Goal: Navigation & Orientation: Find specific page/section

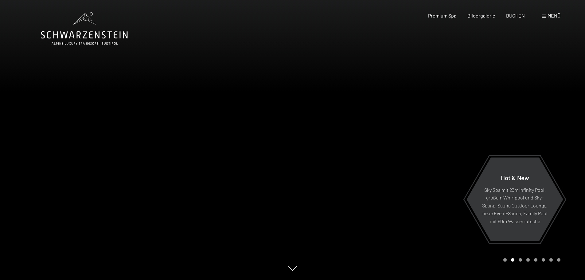
click at [558, 125] on div at bounding box center [439, 140] width 293 height 280
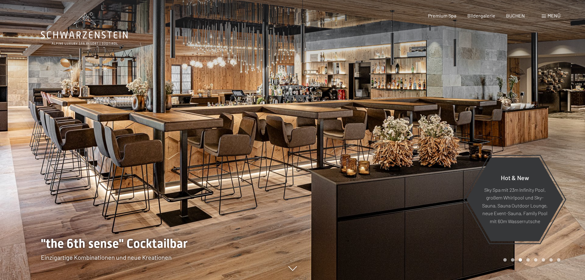
click at [558, 125] on div at bounding box center [439, 140] width 293 height 280
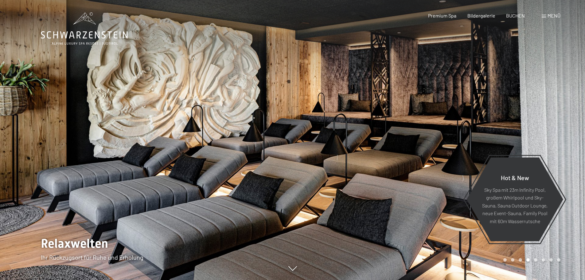
click at [558, 125] on div at bounding box center [439, 140] width 293 height 280
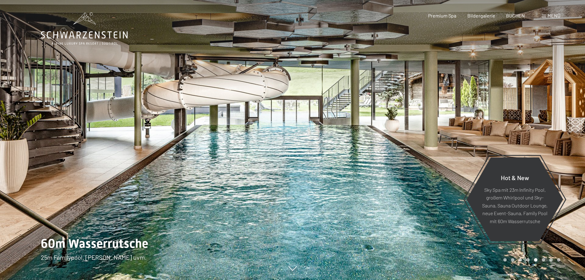
click at [558, 125] on div at bounding box center [439, 140] width 293 height 280
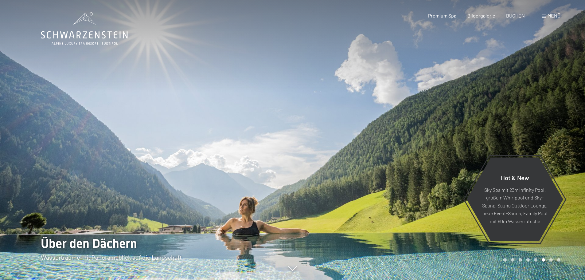
click at [558, 125] on div at bounding box center [439, 140] width 293 height 280
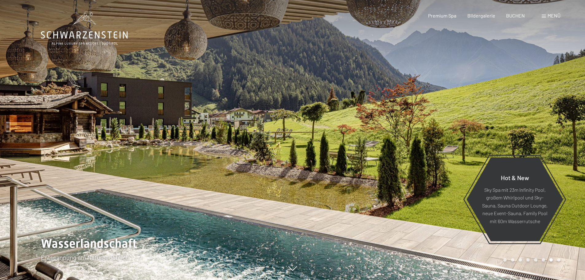
click at [558, 125] on div at bounding box center [439, 140] width 293 height 280
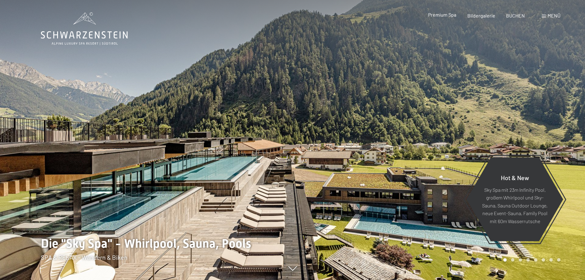
click at [446, 16] on span "Premium Spa" at bounding box center [442, 15] width 28 height 6
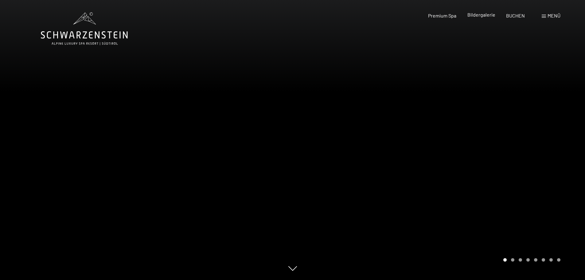
click at [482, 16] on span "Bildergalerie" at bounding box center [481, 15] width 28 height 6
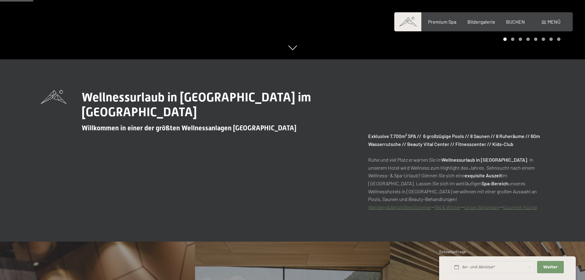
scroll to position [276, 0]
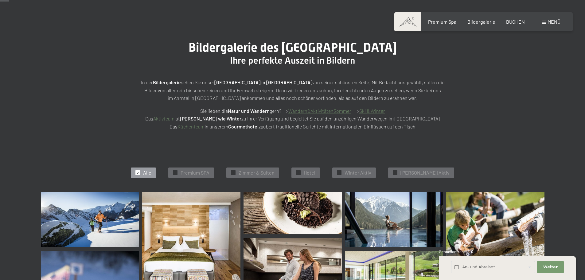
scroll to position [123, 0]
